Goal: Task Accomplishment & Management: Use online tool/utility

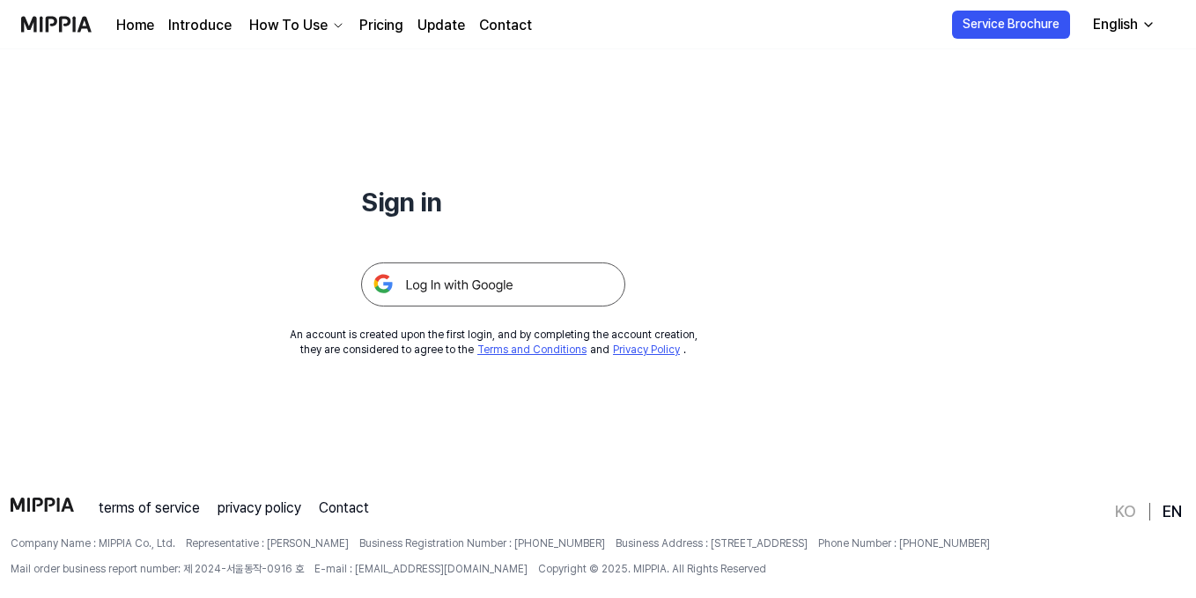
scroll to position [121, 0]
click at [477, 290] on img at bounding box center [493, 284] width 264 height 44
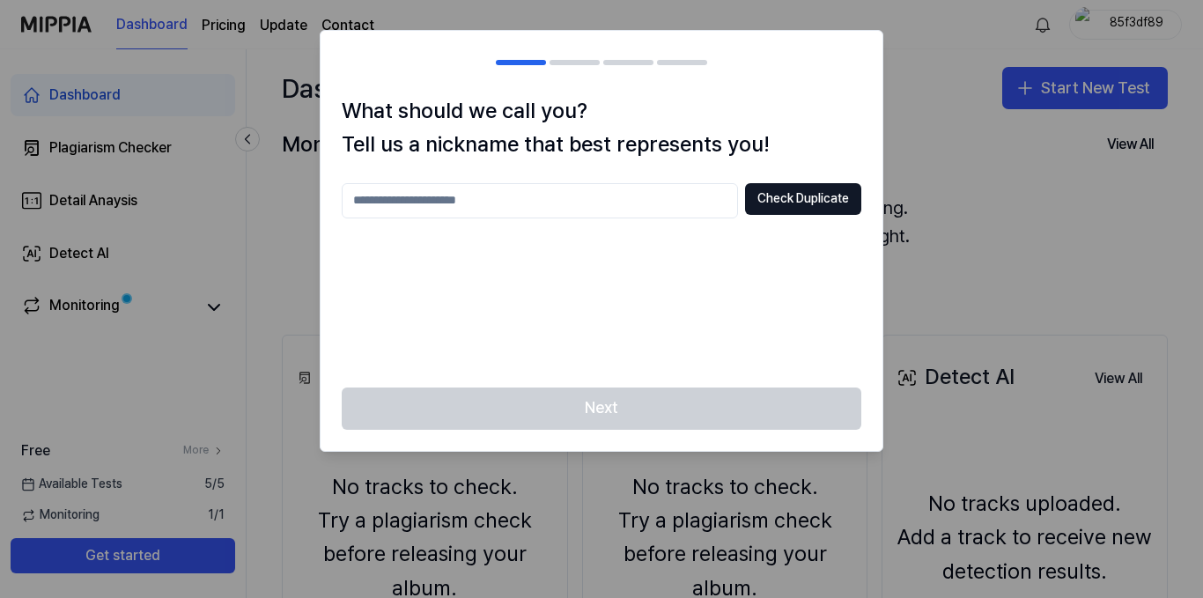
click at [478, 196] on input "text" at bounding box center [540, 200] width 396 height 35
click at [804, 210] on button "Check Duplicate" at bounding box center [803, 199] width 116 height 32
click at [561, 200] on input "text" at bounding box center [540, 200] width 396 height 35
type input "***"
click at [813, 198] on button "Check Duplicate" at bounding box center [803, 199] width 116 height 32
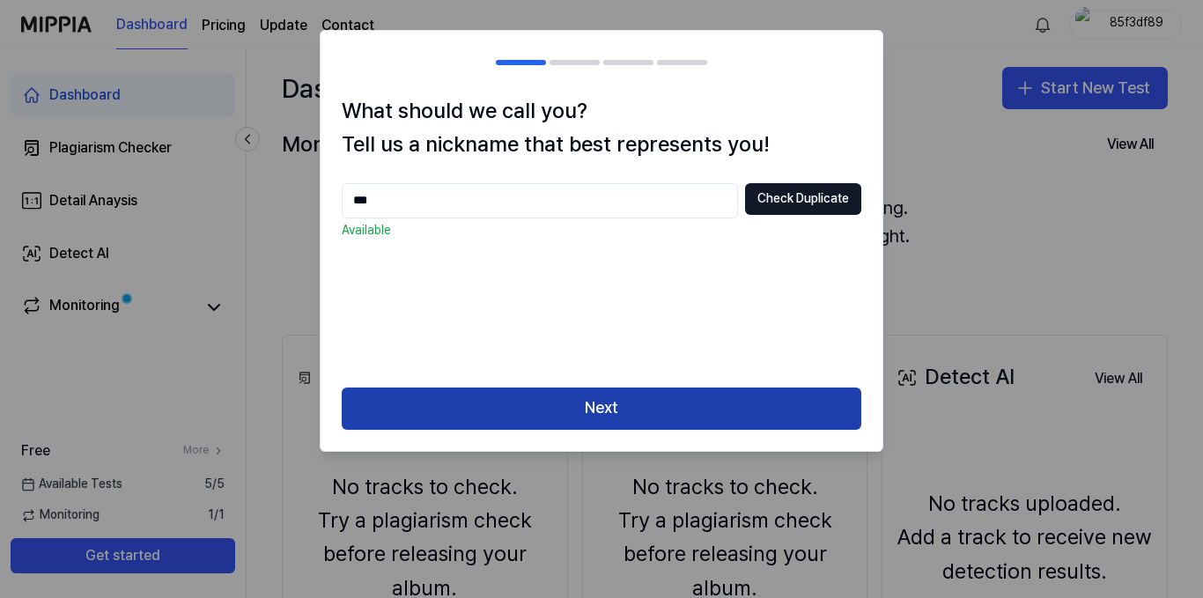
click at [626, 416] on button "Next" at bounding box center [602, 409] width 520 height 42
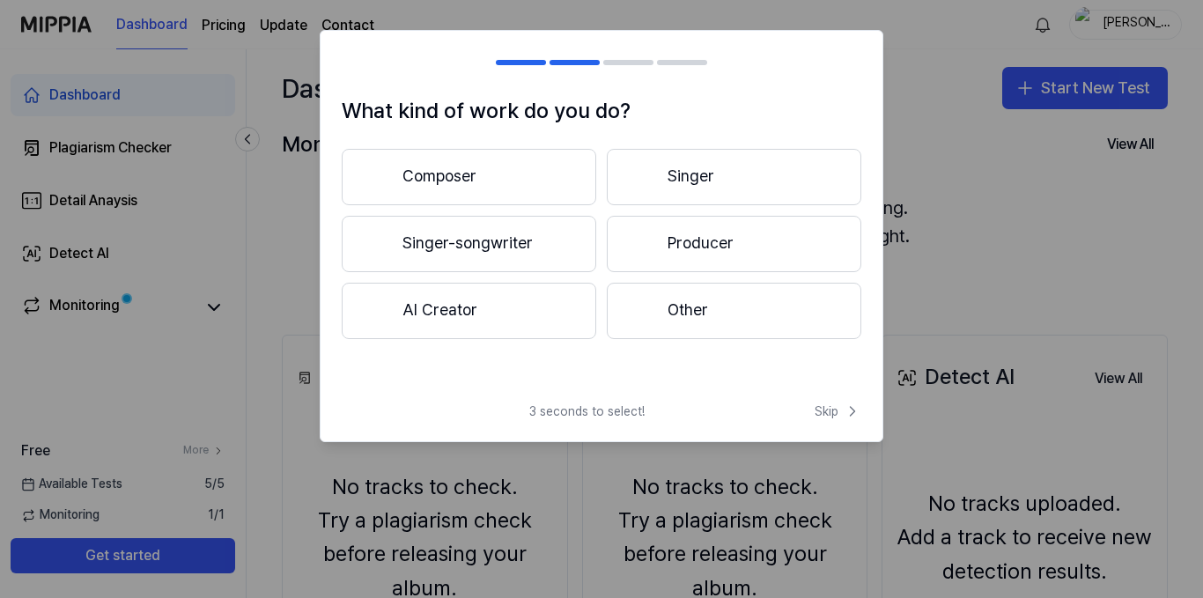
click at [564, 399] on div "What kind of work do you do? Composer Singer Singer-songwriter Producer AI Crea…" at bounding box center [602, 236] width 564 height 412
click at [832, 414] on span "Skip" at bounding box center [838, 412] width 47 height 18
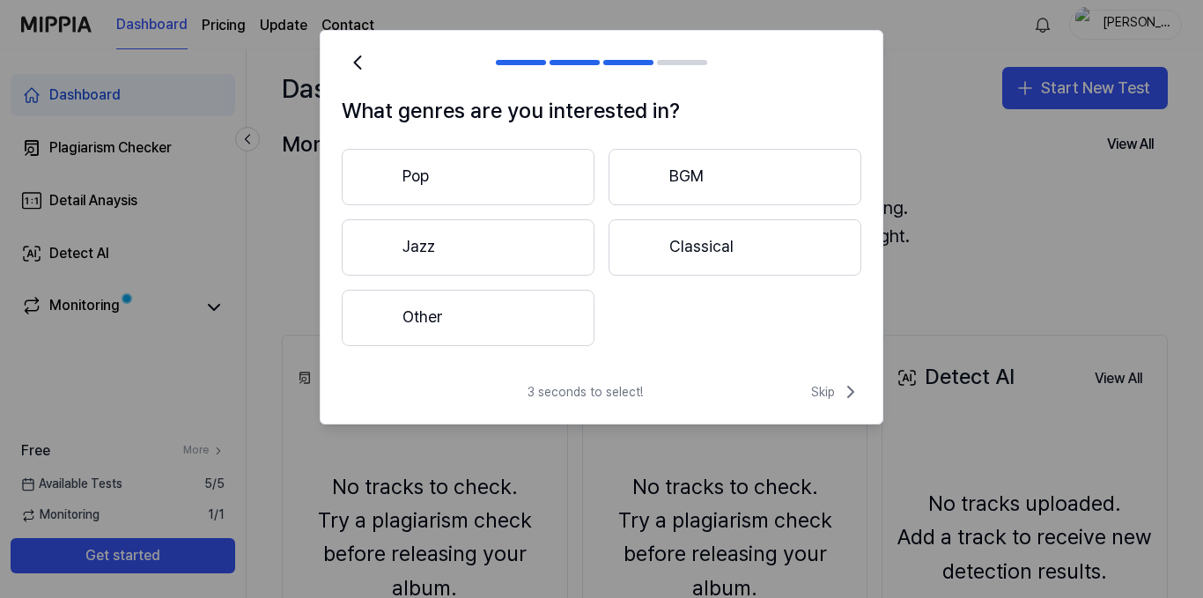
click at [832, 414] on div "3 seconds to select! Skip" at bounding box center [602, 402] width 562 height 42
click at [840, 389] on icon at bounding box center [850, 391] width 21 height 21
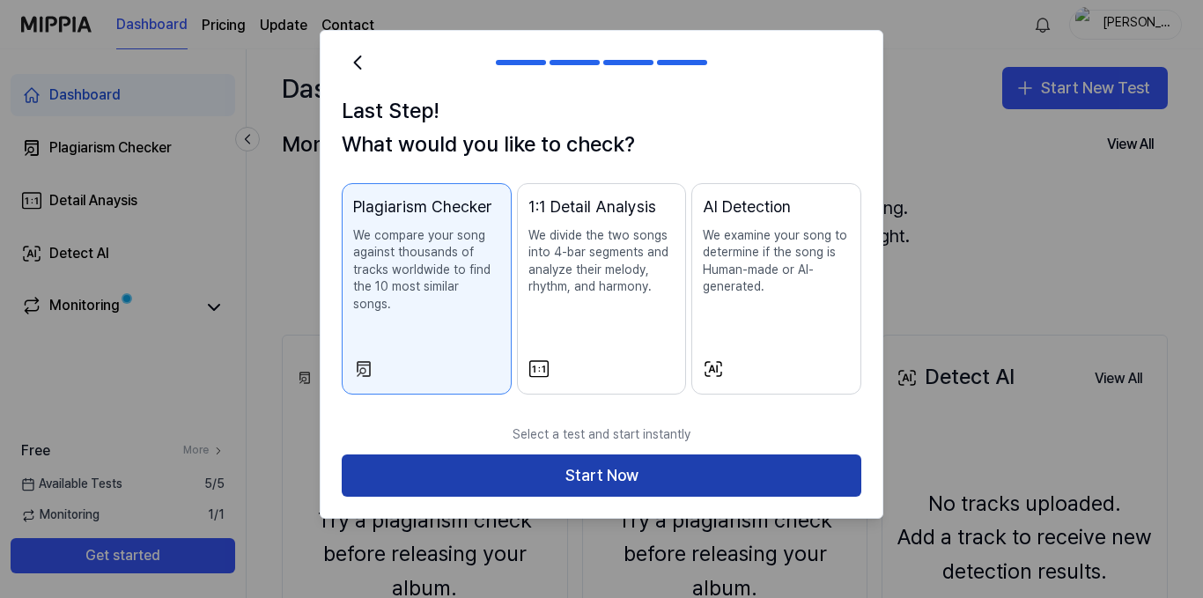
click at [718, 464] on button "Start Now" at bounding box center [602, 476] width 520 height 42
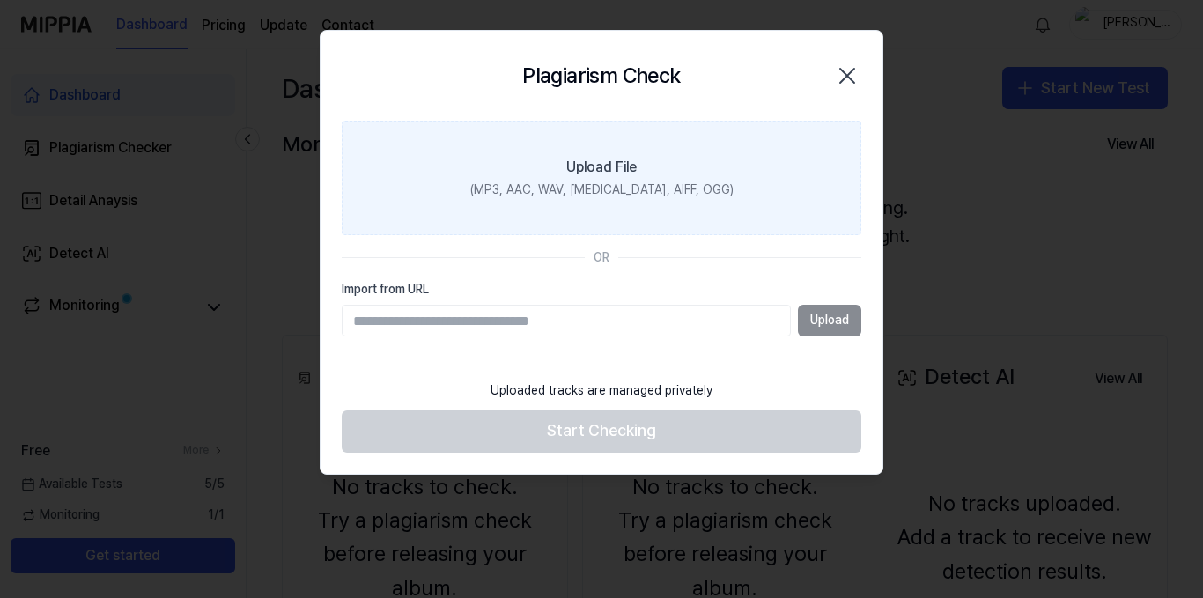
click at [619, 165] on div "Upload File" at bounding box center [601, 167] width 70 height 21
click at [0, 0] on input "Upload File (MP3, AAC, WAV, [MEDICAL_DATA], AIFF, OGG)" at bounding box center [0, 0] width 0 height 0
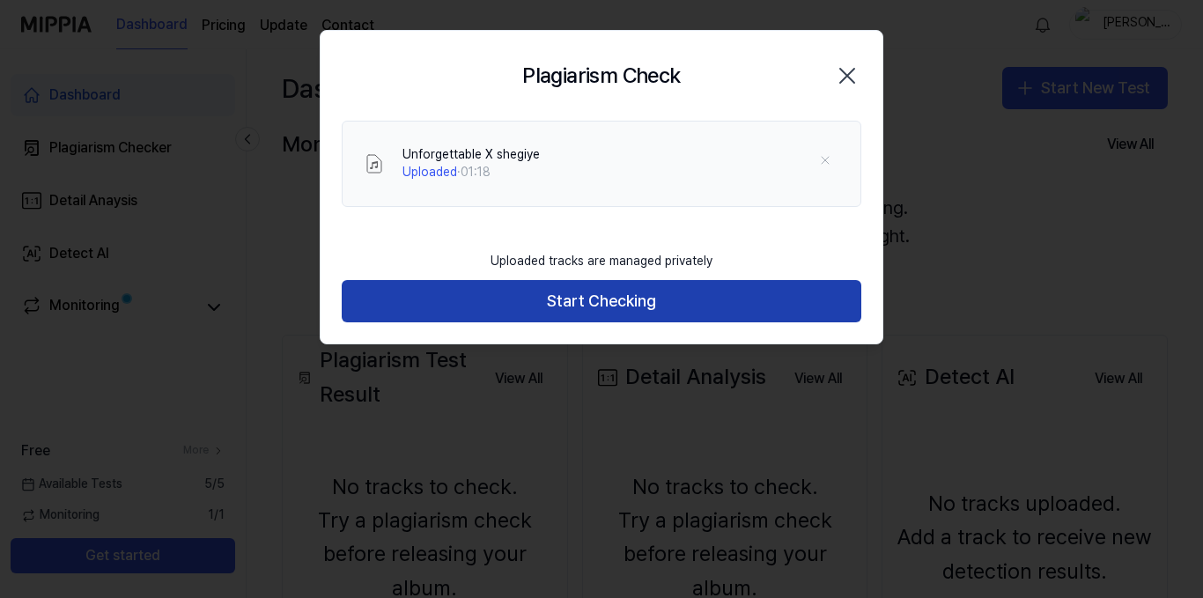
click at [593, 302] on button "Start Checking" at bounding box center [602, 301] width 520 height 42
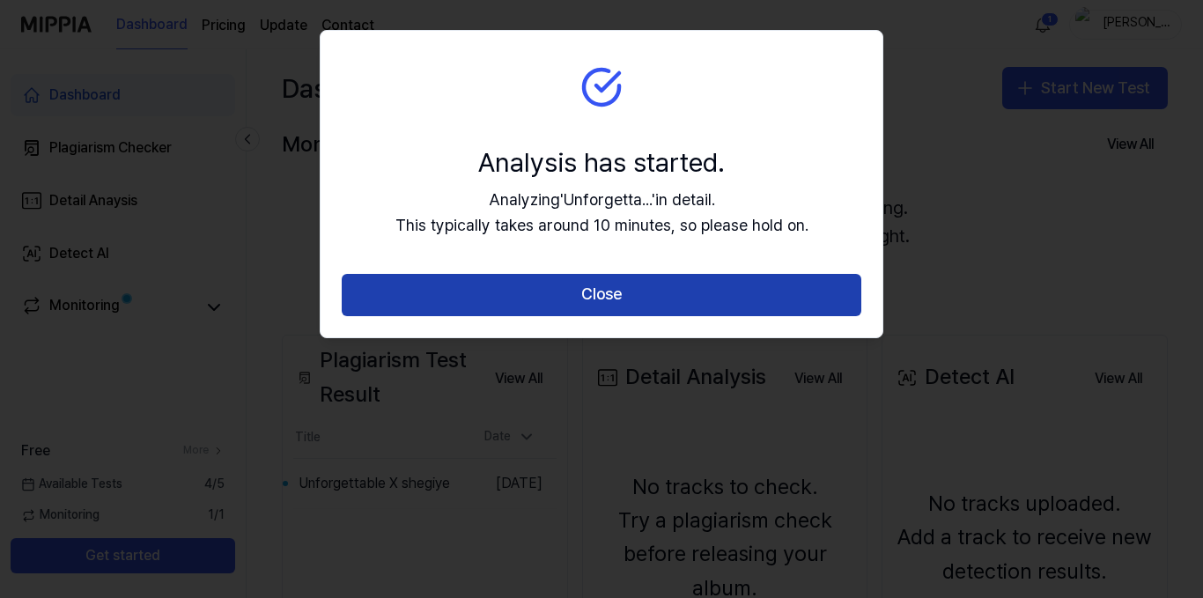
click at [589, 289] on button "Close" at bounding box center [602, 295] width 520 height 42
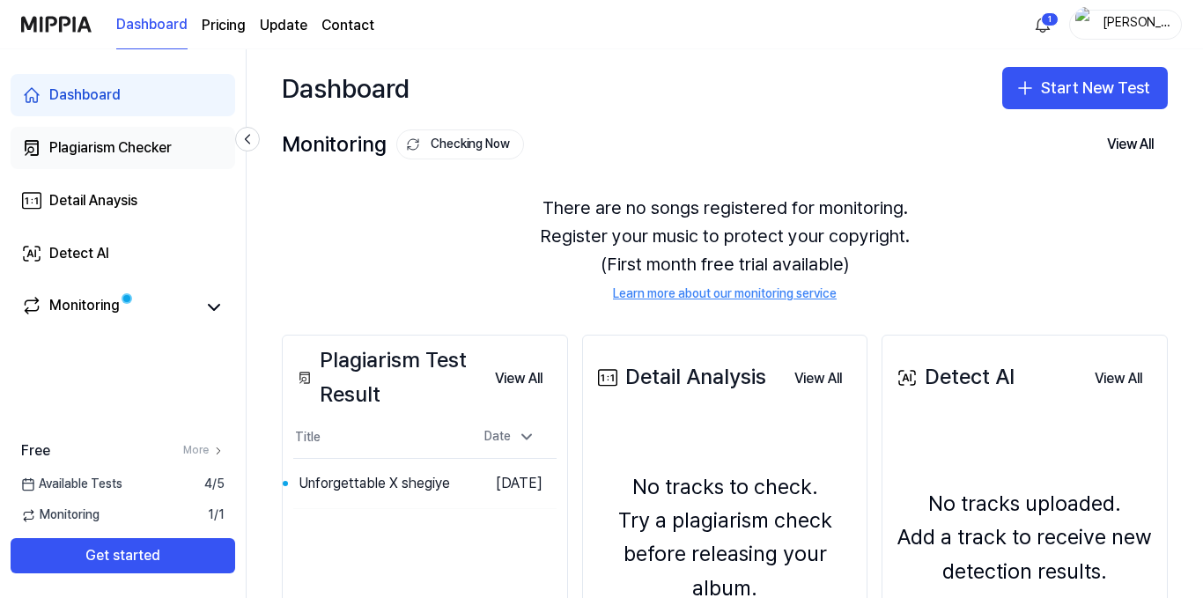
click at [125, 155] on div "Plagiarism Checker" at bounding box center [110, 147] width 122 height 21
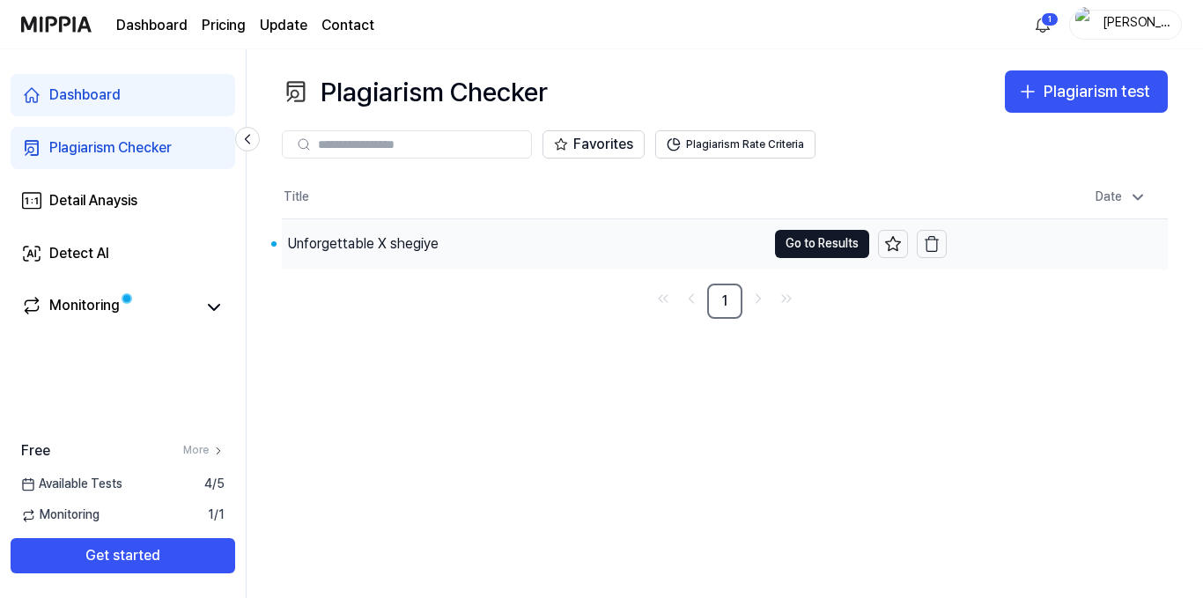
click at [646, 256] on div "Unforgettable X shegiye" at bounding box center [524, 243] width 485 height 49
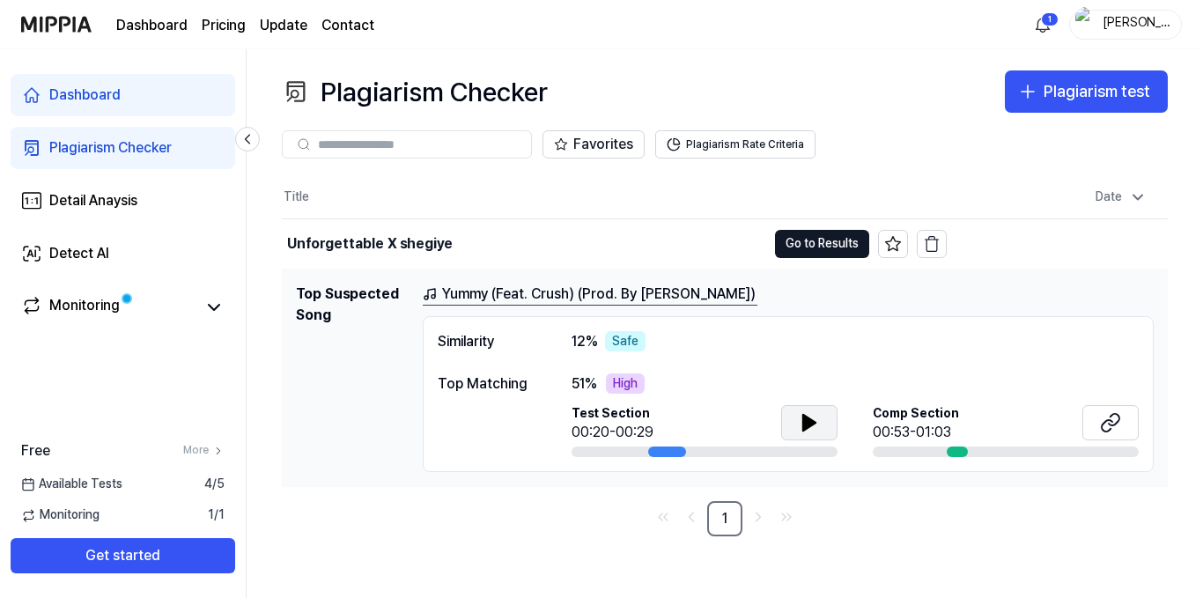
click at [828, 424] on button at bounding box center [809, 422] width 56 height 35
click at [1122, 423] on button at bounding box center [1111, 422] width 56 height 35
click at [768, 521] on link "Go to next page" at bounding box center [758, 517] width 25 height 25
click at [781, 522] on icon "Go to last page" at bounding box center [787, 517] width 18 height 21
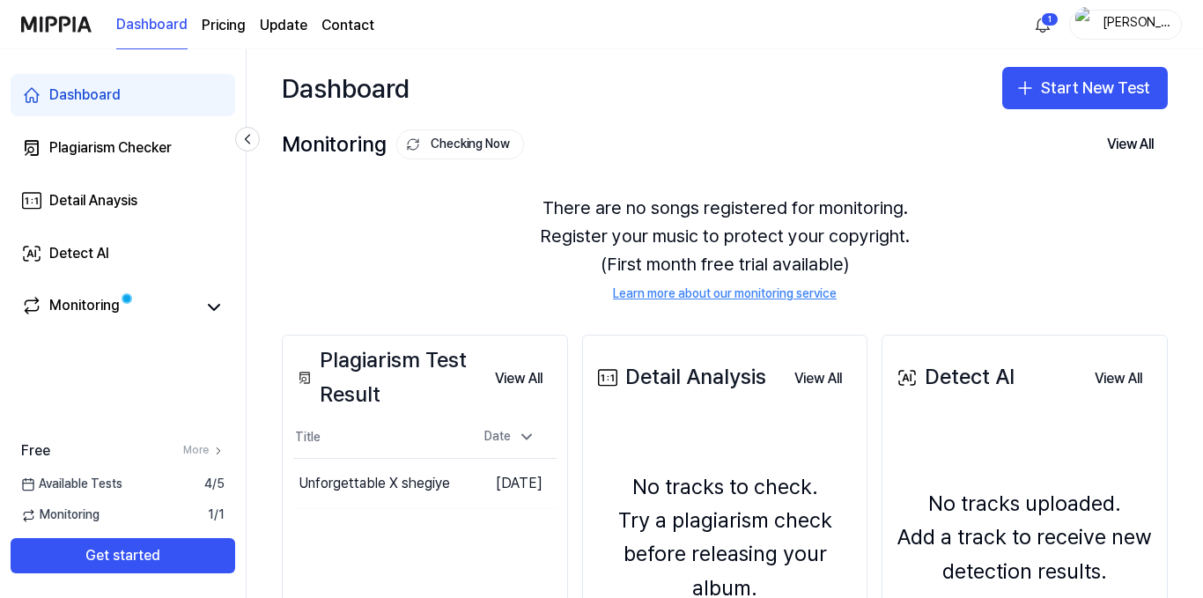
click at [377, 417] on th "Title" at bounding box center [378, 438] width 170 height 42
drag, startPoint x: 426, startPoint y: 500, endPoint x: 414, endPoint y: 482, distance: 21.5
click at [426, 498] on td "Unforgettable X shegiye Go to Results" at bounding box center [378, 483] width 170 height 49
click at [413, 481] on button "Go to Results" at bounding box center [416, 484] width 94 height 28
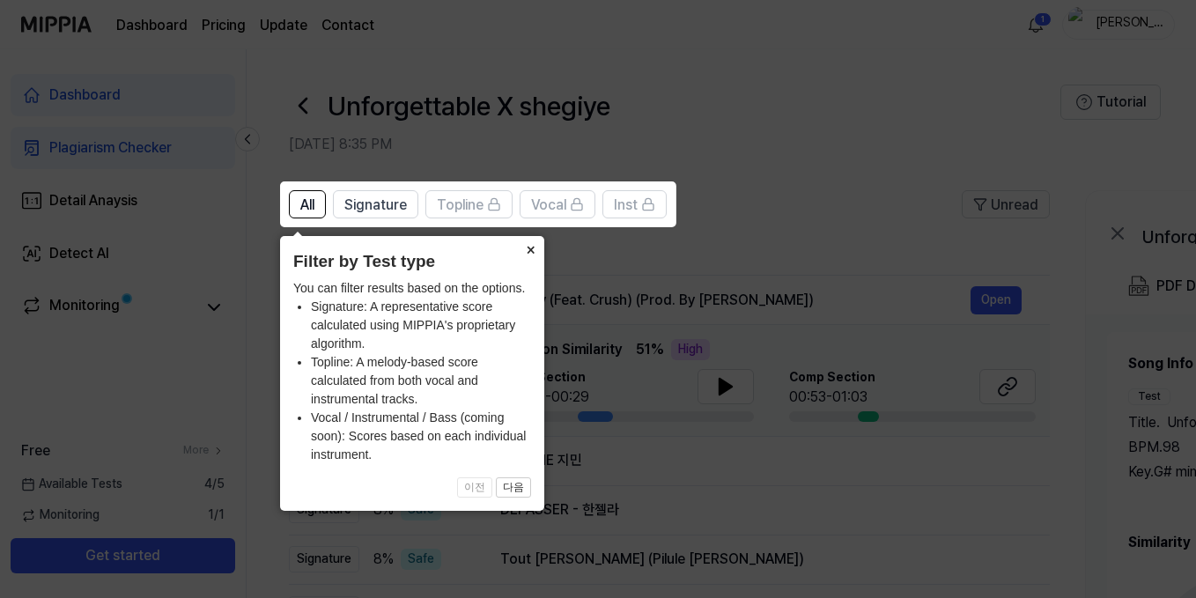
click at [533, 245] on button "×" at bounding box center [530, 248] width 28 height 25
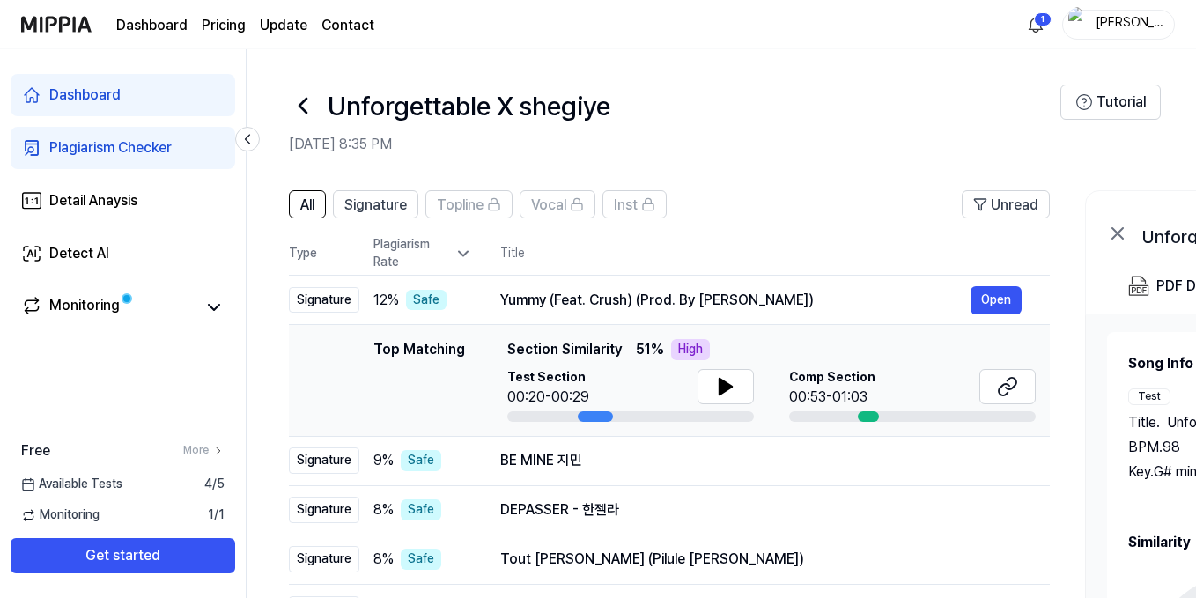
click at [559, 53] on header "Unforgettable X shegiye [DATE] 8:35 PM Tutorial" at bounding box center [722, 110] width 950 height 123
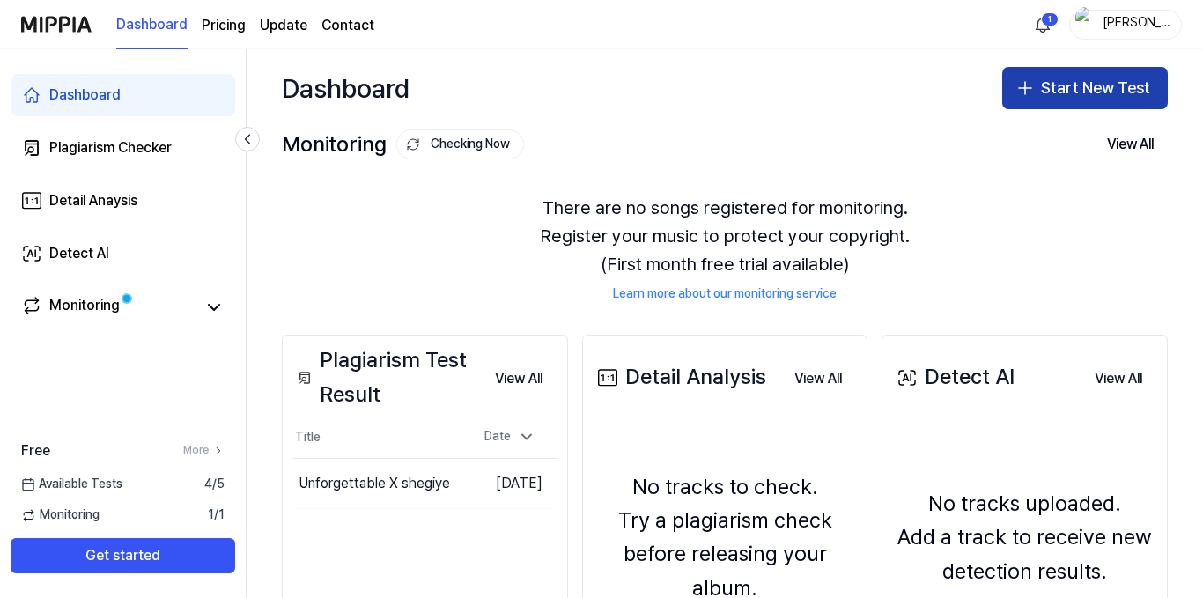
click at [1061, 75] on button "Start New Test" at bounding box center [1086, 88] width 166 height 42
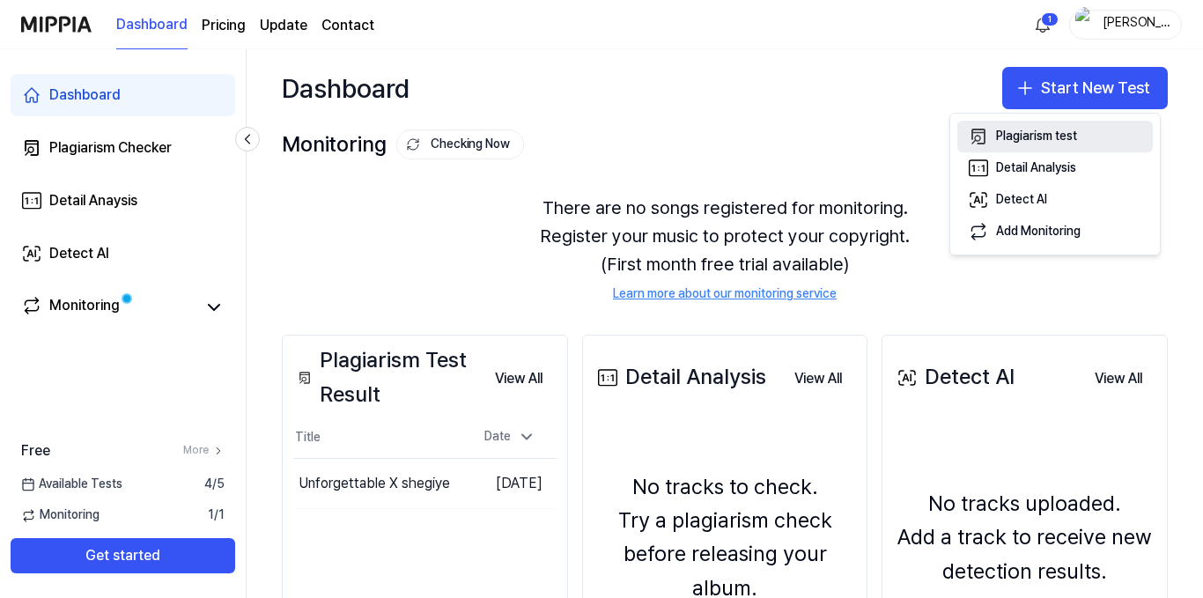
click at [1055, 138] on div "Plagiarism test" at bounding box center [1036, 137] width 81 height 18
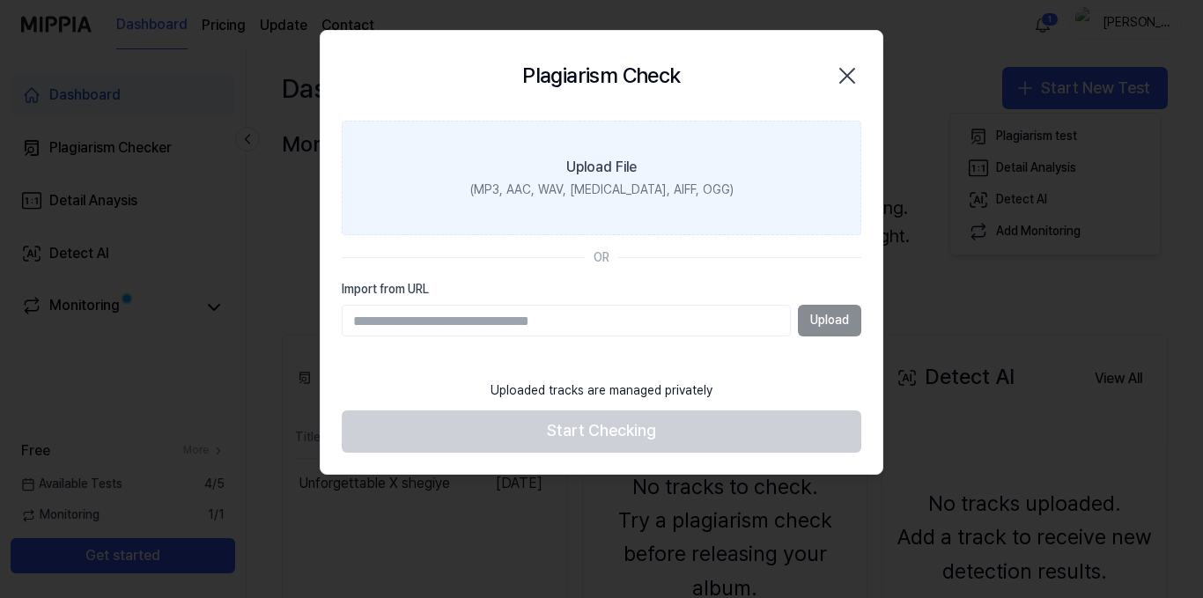
click at [606, 169] on div "Upload File" at bounding box center [601, 167] width 70 height 21
click at [0, 0] on input "Upload File (MP3, AAC, WAV, [MEDICAL_DATA], AIFF, OGG)" at bounding box center [0, 0] width 0 height 0
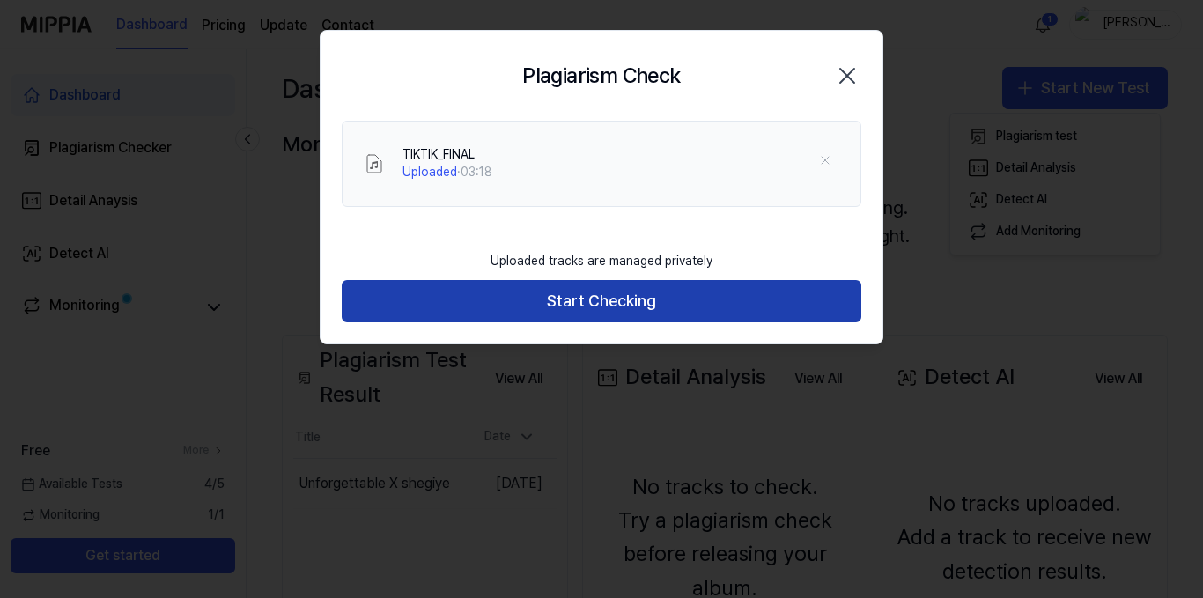
click at [554, 300] on button "Start Checking" at bounding box center [602, 301] width 520 height 42
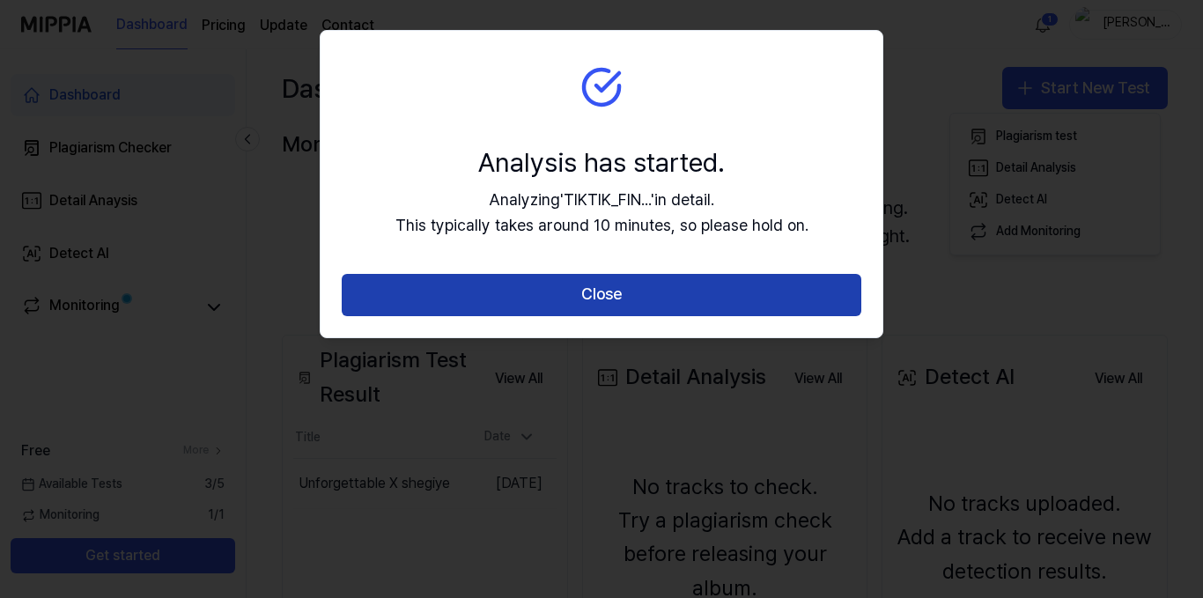
click at [624, 291] on button "Close" at bounding box center [602, 295] width 520 height 42
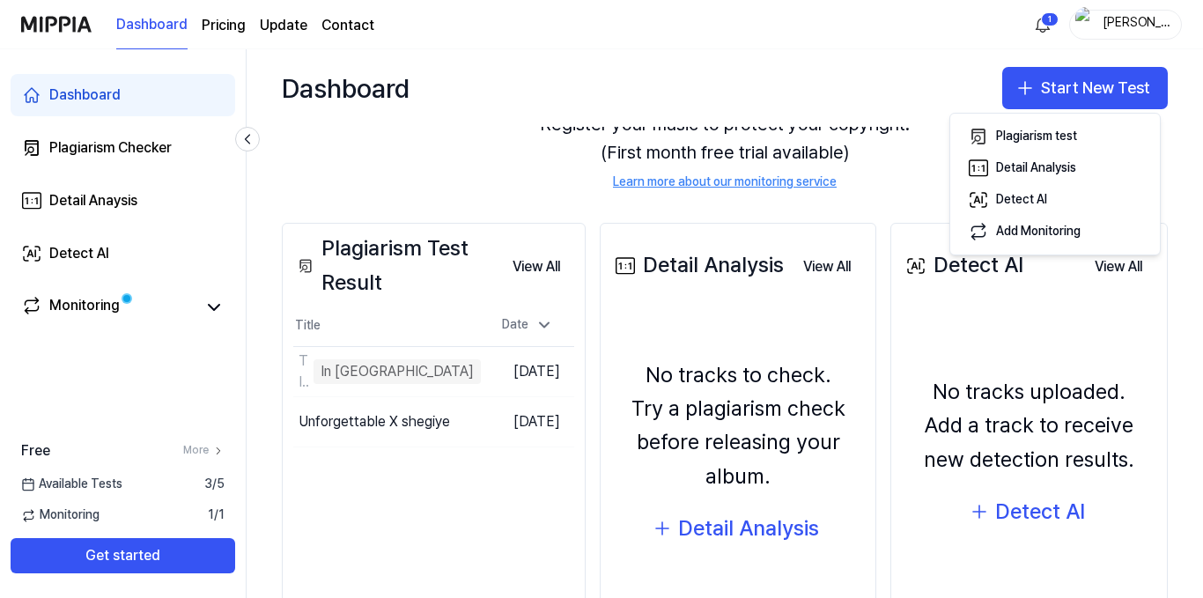
scroll to position [111, 0]
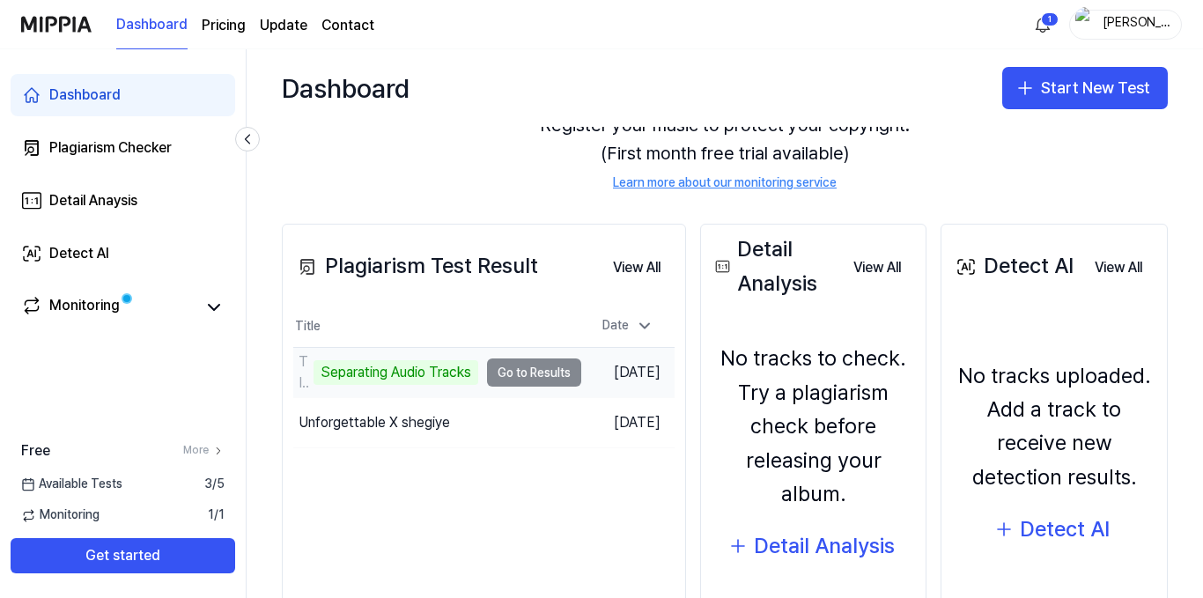
click at [426, 369] on div "Separating Audio Tracks" at bounding box center [396, 372] width 165 height 25
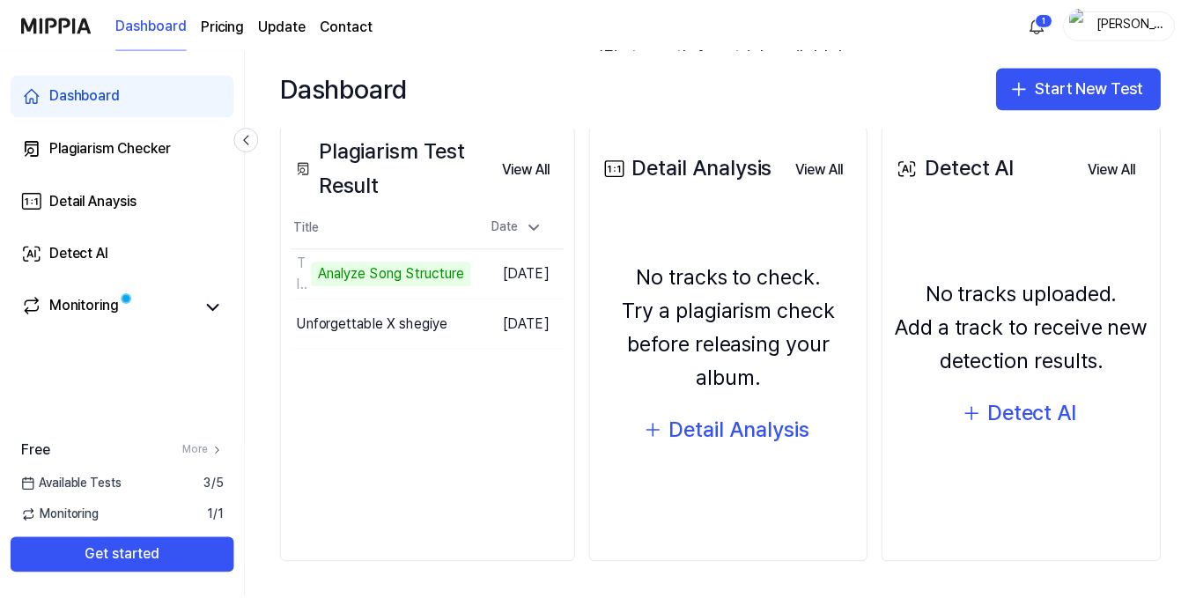
scroll to position [0, 0]
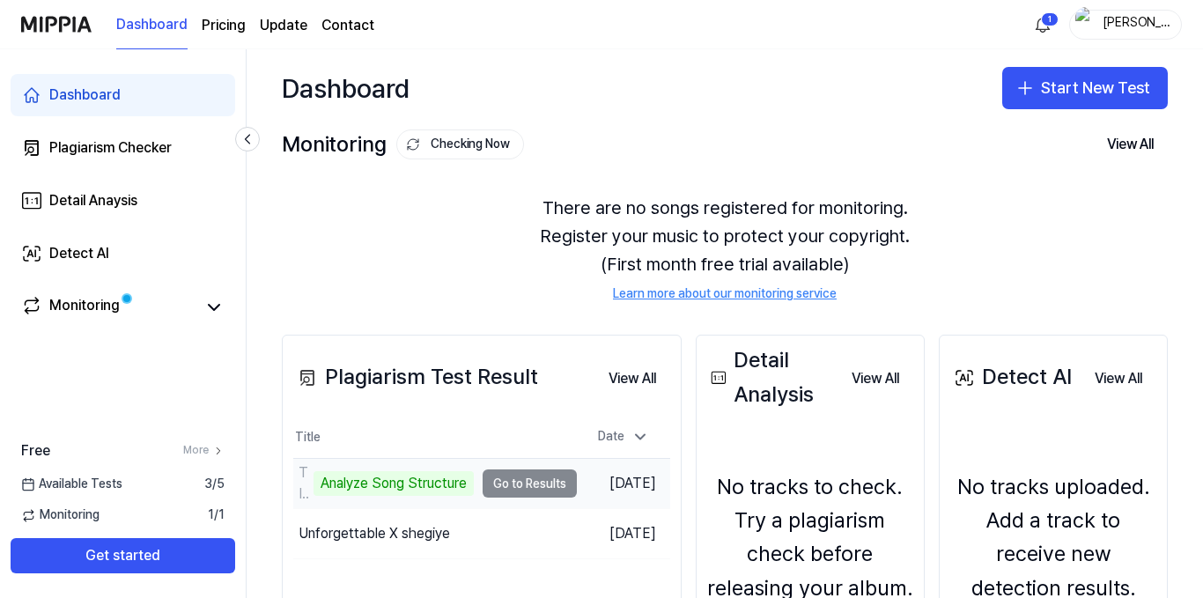
click at [492, 468] on td "TIKTIK_FINAL Analyze Song Structure Go to Results" at bounding box center [435, 483] width 284 height 49
click at [521, 487] on td "TIKTIK_FINAL Analyze Song Structure Go to Results" at bounding box center [435, 483] width 284 height 49
click at [558, 478] on td "TIKTIK_FINAL Analyze Song Structure Go to Results" at bounding box center [435, 483] width 284 height 49
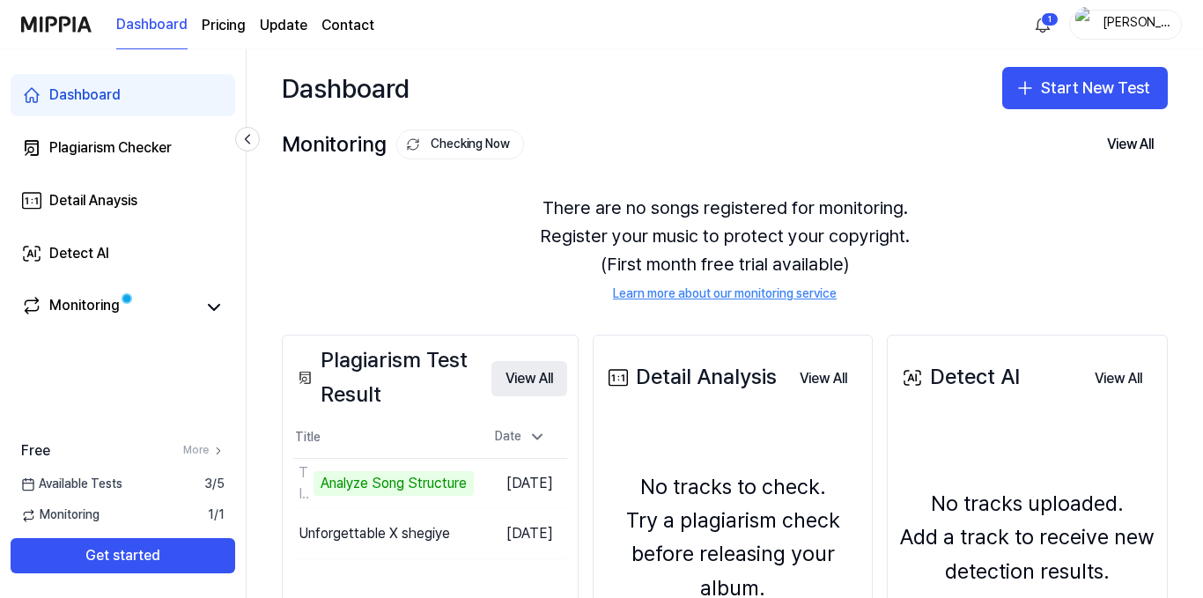
click at [551, 381] on button "View All" at bounding box center [530, 378] width 76 height 35
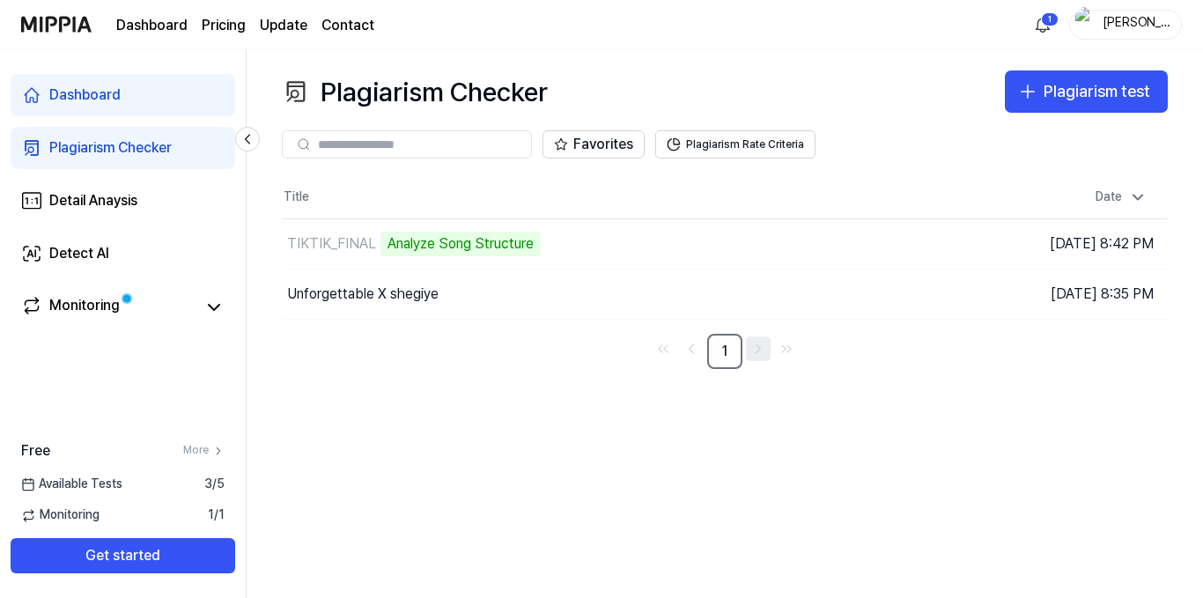
click at [755, 353] on icon "Go to next page" at bounding box center [759, 348] width 18 height 21
click at [124, 304] on span at bounding box center [127, 298] width 11 height 11
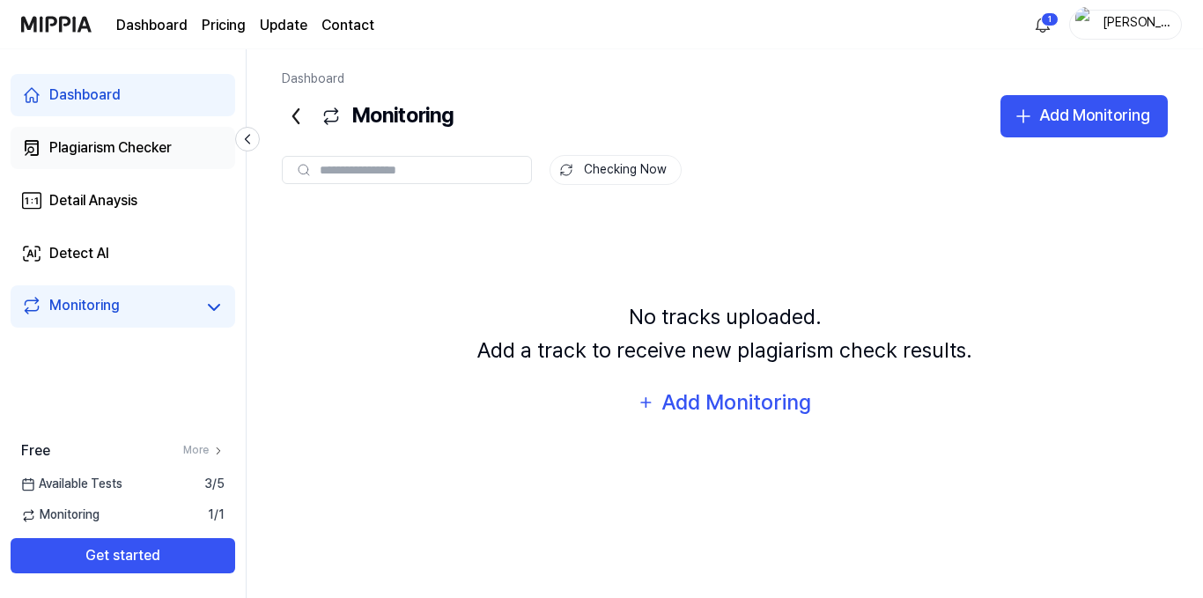
click at [159, 152] on div "Plagiarism Checker" at bounding box center [110, 147] width 122 height 21
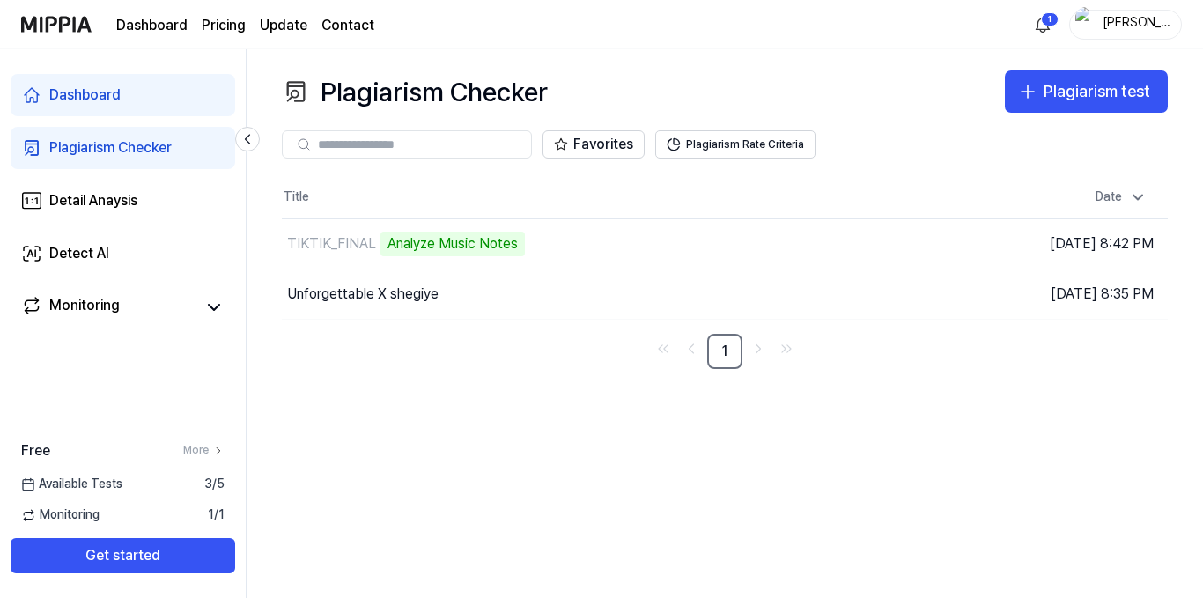
click at [159, 152] on div "Plagiarism Checker" at bounding box center [110, 147] width 122 height 21
click at [368, 236] on div "TIKTIK_FINAL" at bounding box center [331, 243] width 89 height 21
click at [673, 230] on div "TIKTIK_FINAL Analyze Music Notes" at bounding box center [524, 243] width 485 height 49
click at [817, 245] on td "TIKTIK_FINAL Analyze Music Notes Go to Results" at bounding box center [614, 243] width 665 height 49
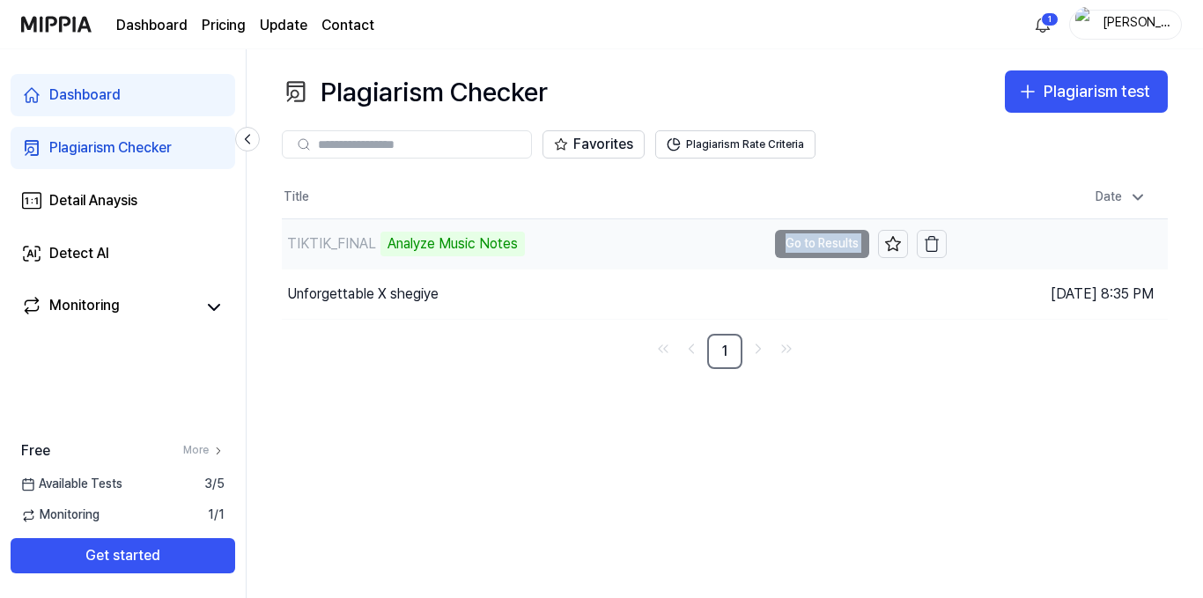
click at [817, 245] on td "TIKTIK_FINAL Analyze Music Notes Go to Results" at bounding box center [614, 243] width 665 height 49
click at [745, 245] on div "TIKTIK_FINAL Analyze Music Notes" at bounding box center [524, 243] width 485 height 49
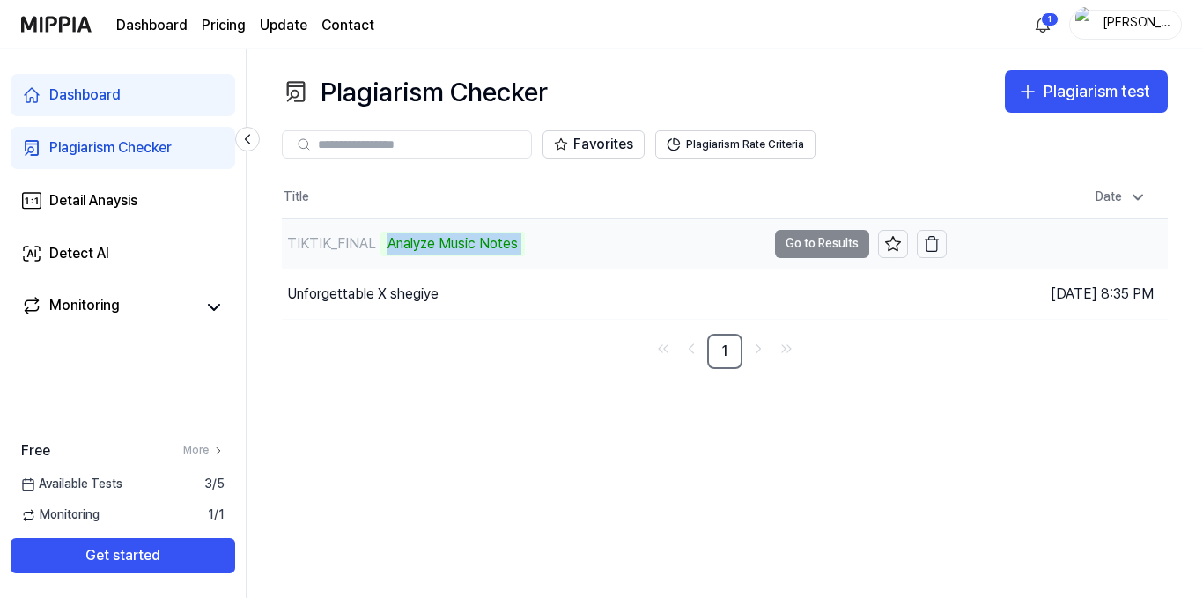
click at [745, 245] on div "TIKTIK_FINAL Analyze Music Notes" at bounding box center [524, 243] width 485 height 49
click at [436, 252] on div "Analyze Music Notes" at bounding box center [453, 244] width 144 height 25
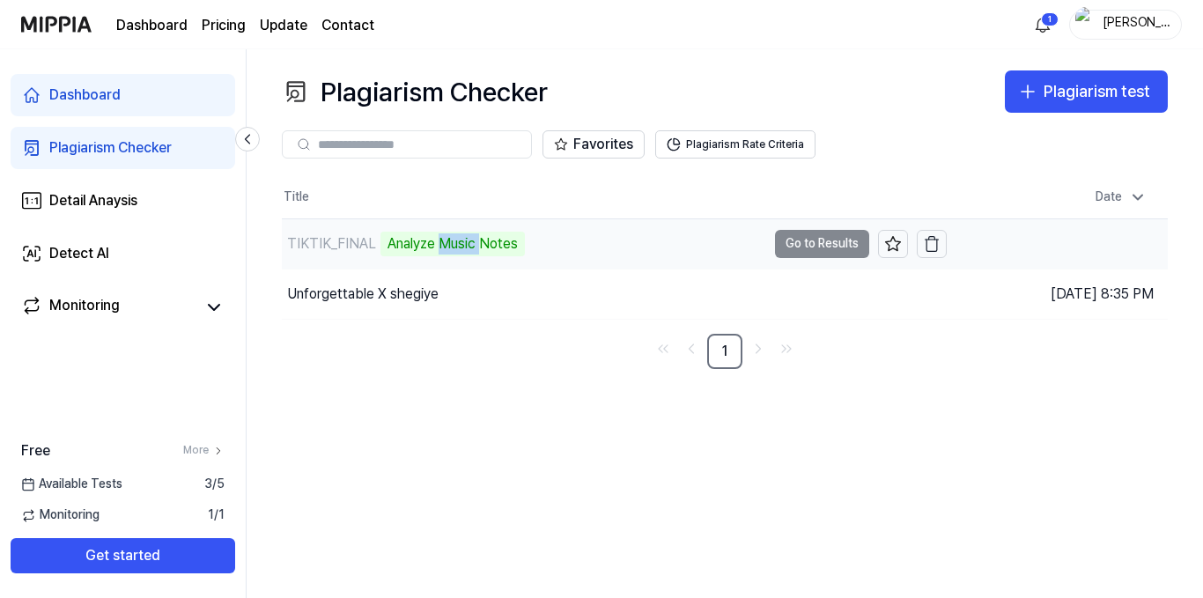
click at [436, 252] on div "Analyze Music Notes" at bounding box center [453, 244] width 144 height 25
click at [586, 241] on div "TIKTIK_FINAL Analyze Music Notes" at bounding box center [524, 243] width 485 height 49
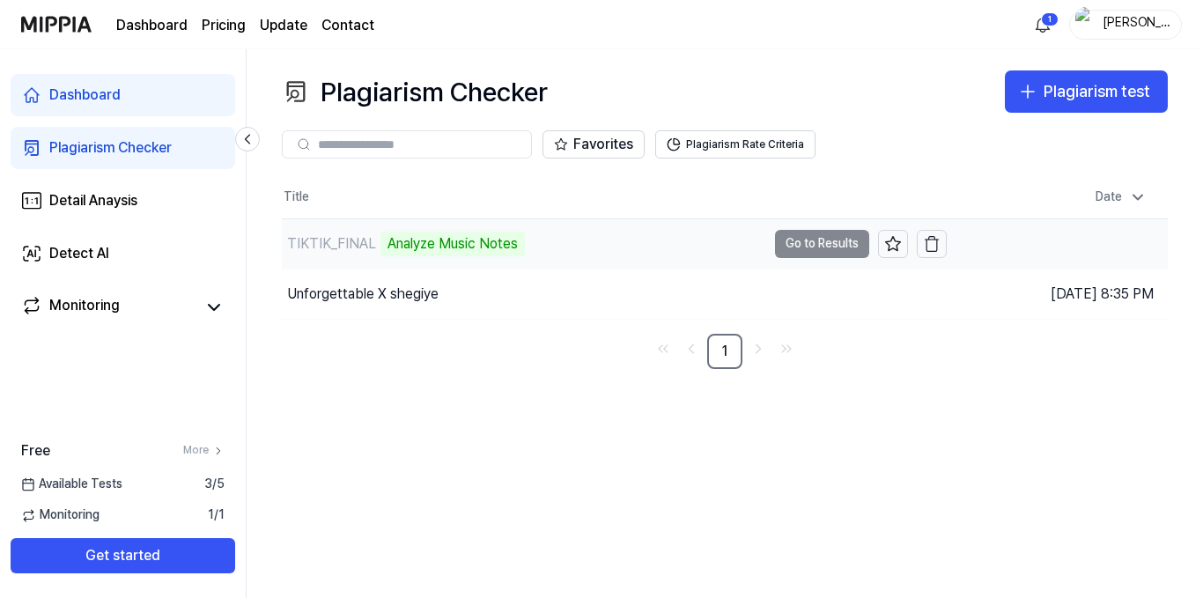
click at [586, 241] on div "TIKTIK_FINAL Analyze Music Notes" at bounding box center [524, 243] width 485 height 49
click at [988, 243] on td "[DATE] 8:42 PM" at bounding box center [1058, 243] width 222 height 50
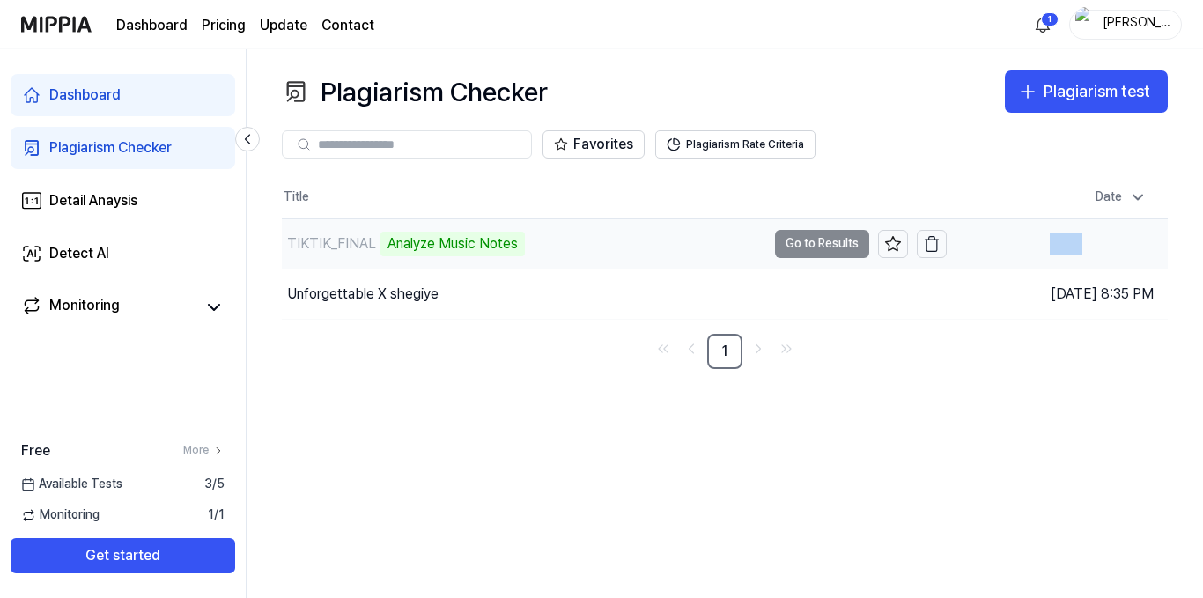
click at [988, 243] on td "[DATE] 8:42 PM" at bounding box center [1058, 243] width 222 height 50
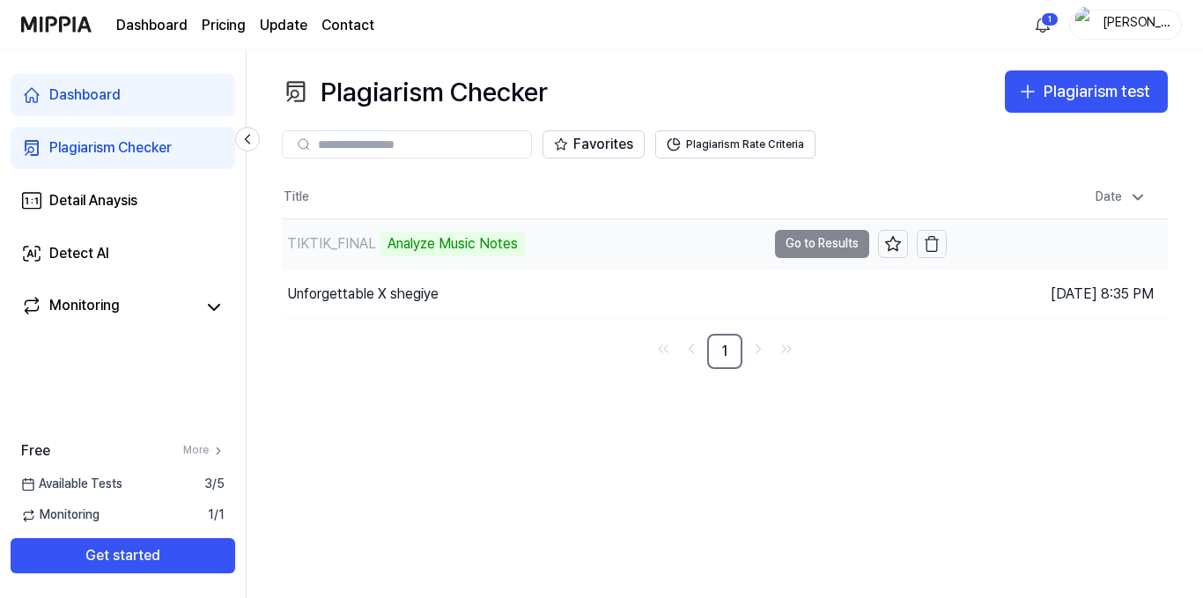
click at [724, 245] on div "TIKTIK_FINAL Analyze Music Notes" at bounding box center [524, 243] width 485 height 49
drag, startPoint x: 724, startPoint y: 245, endPoint x: 666, endPoint y: 240, distance: 58.4
click at [666, 240] on div "TIKTIK_FINAL Analyze Music Notes" at bounding box center [524, 243] width 485 height 49
click at [363, 248] on div "TIKTIK_FINAL" at bounding box center [331, 243] width 89 height 21
click at [806, 240] on td "TIKTIK_FINAL Analyze Music Notes Go to Results" at bounding box center [614, 243] width 665 height 49
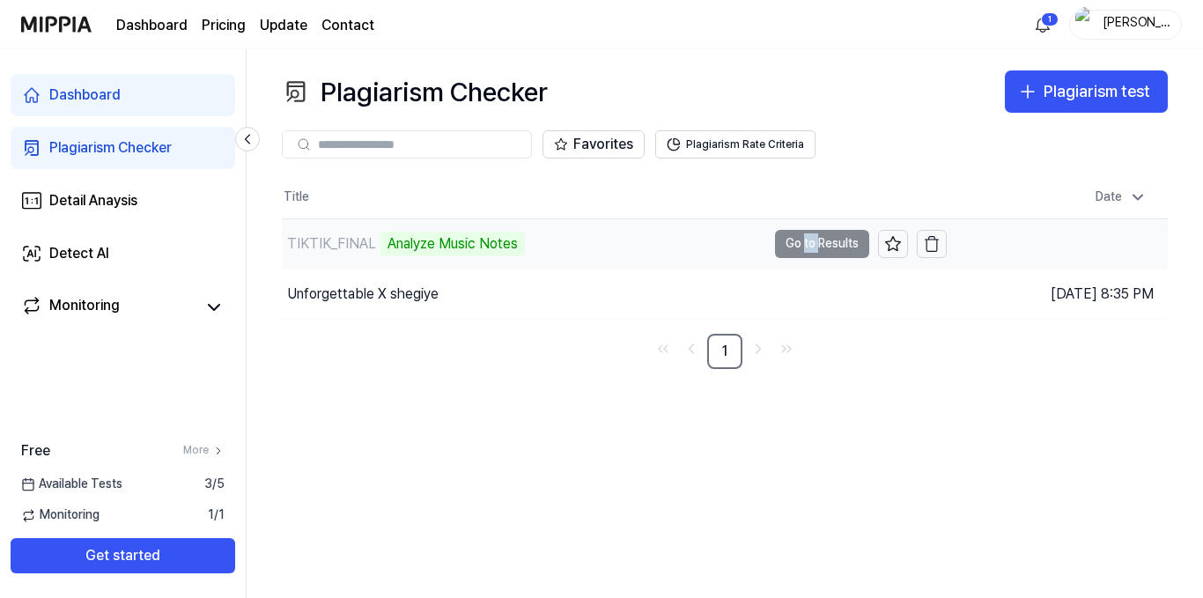
click at [806, 240] on td "TIKTIK_FINAL Analyze Music Notes Go to Results" at bounding box center [614, 243] width 665 height 49
click at [680, 223] on div "TIKTIK_FINAL Analyze Music Notes" at bounding box center [524, 243] width 485 height 49
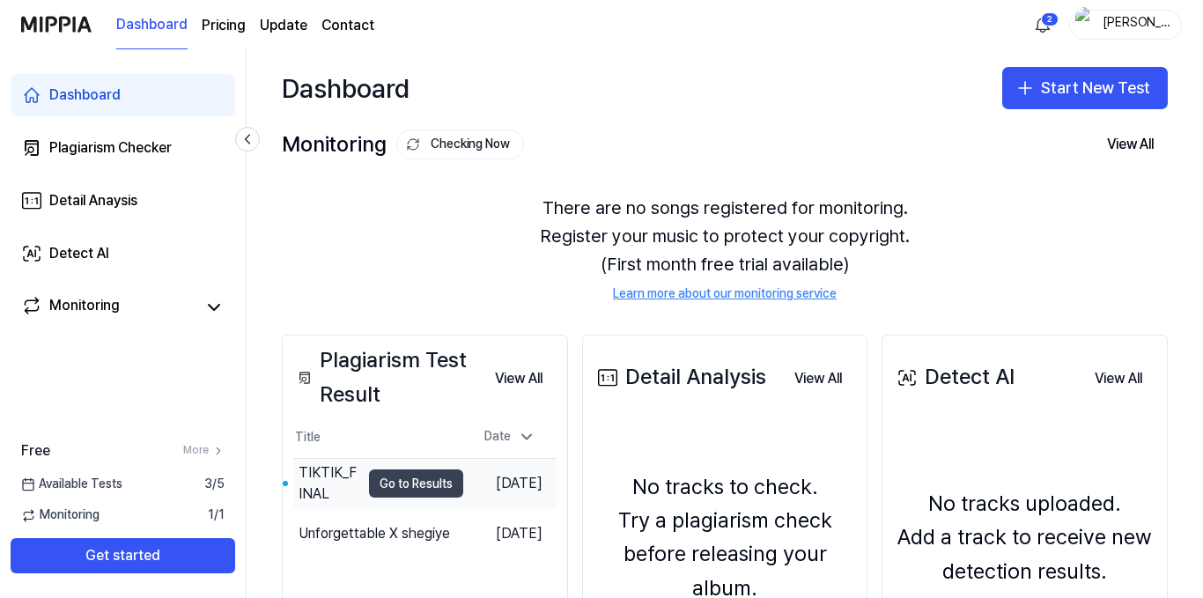
click at [417, 484] on button "Go to Results" at bounding box center [416, 484] width 94 height 28
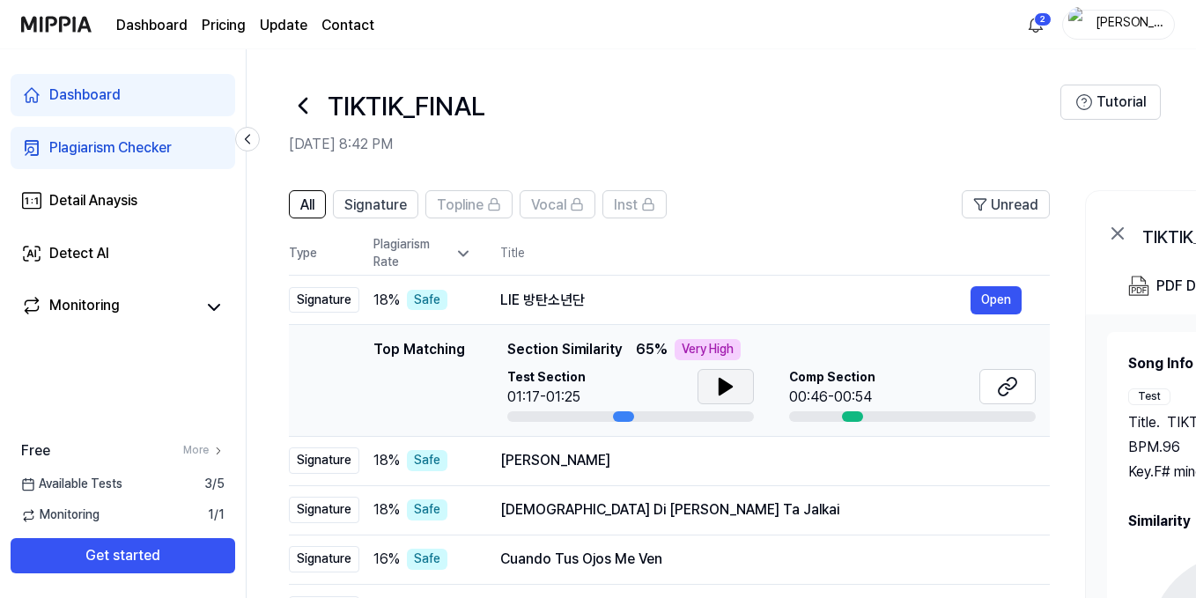
click at [726, 389] on icon at bounding box center [726, 387] width 12 height 16
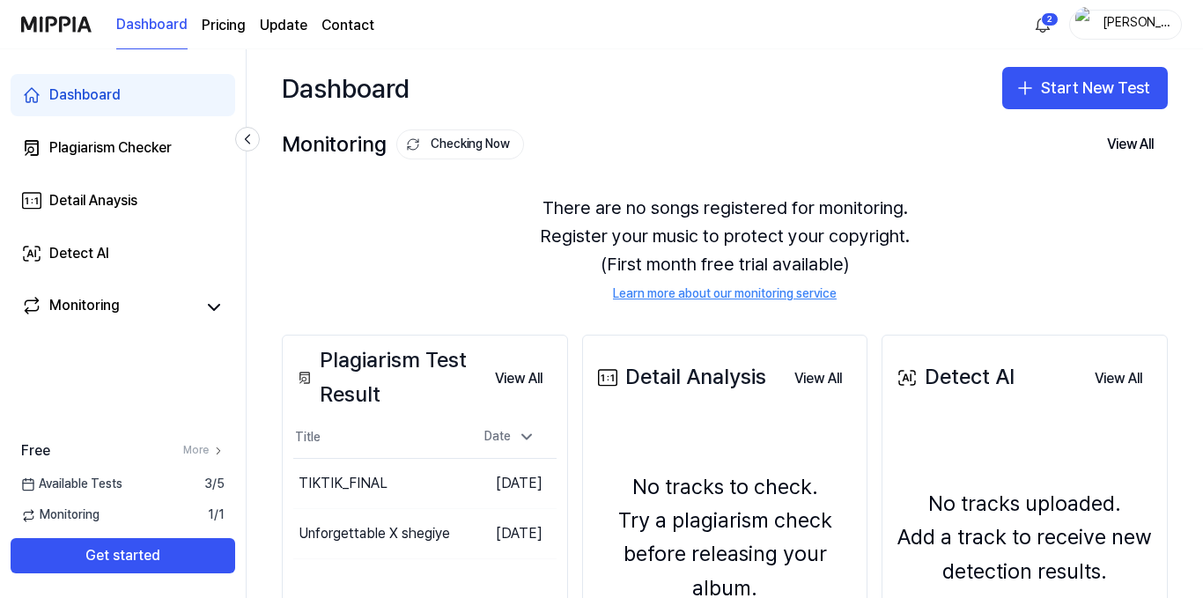
scroll to position [210, 0]
